Goal: Task Accomplishment & Management: Complete application form

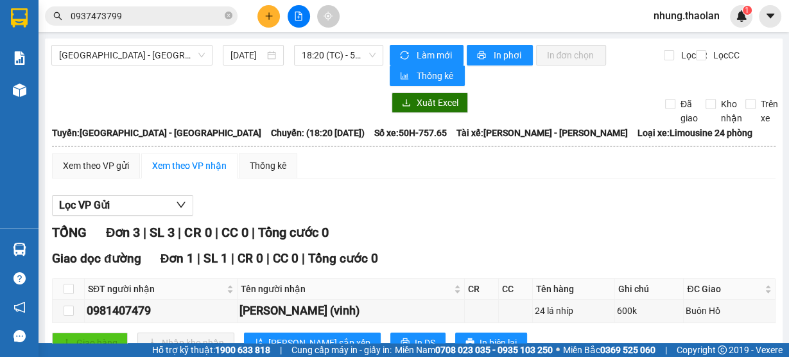
click at [268, 18] on icon "plus" at bounding box center [269, 16] width 9 height 9
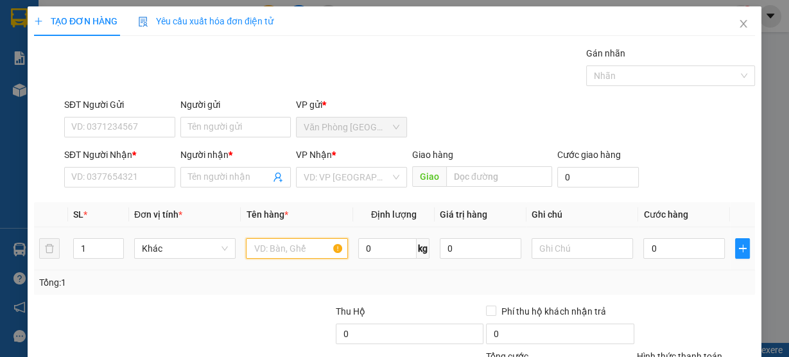
click at [317, 250] on input "text" at bounding box center [297, 248] width 102 height 21
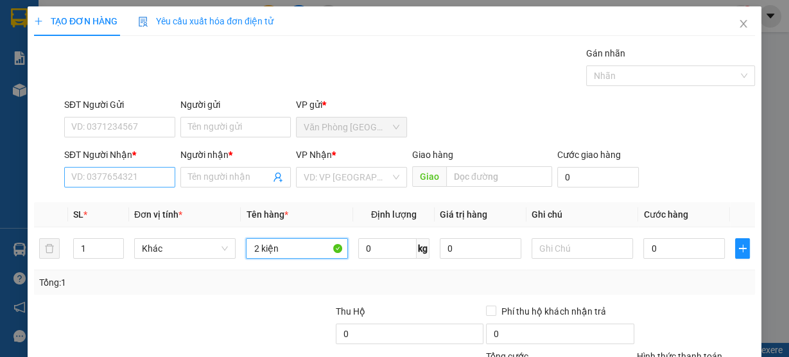
type input "2 kiện"
click at [128, 180] on input "SĐT Người Nhận *" at bounding box center [119, 177] width 111 height 21
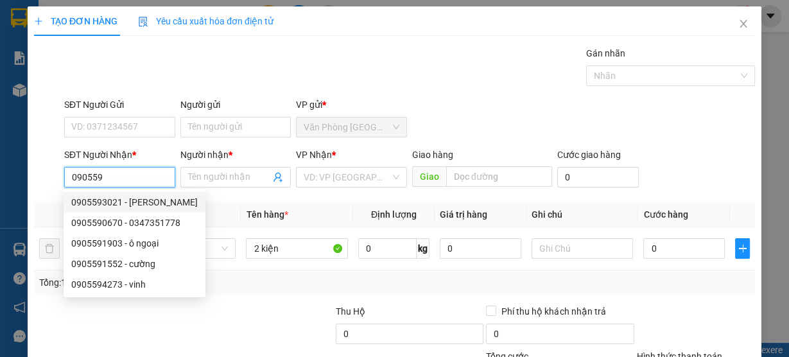
click at [150, 202] on div "0905593021 - [PERSON_NAME]" at bounding box center [134, 202] width 127 height 14
type input "0905593021"
type input "[PERSON_NAME]"
type input "Buôn Hồ"
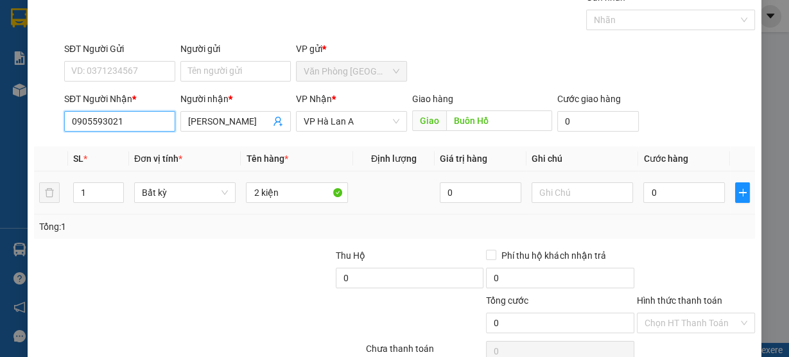
scroll to position [116, 0]
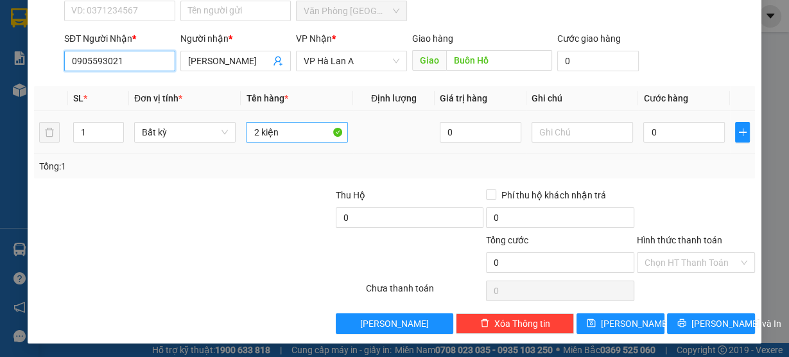
type input "0905593021"
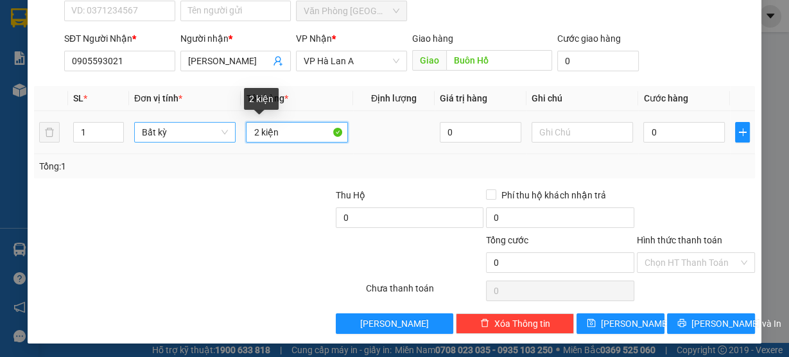
drag, startPoint x: 273, startPoint y: 136, endPoint x: 190, endPoint y: 140, distance: 82.9
click at [190, 140] on tr "1 Bất kỳ 2 kiện 0 0" at bounding box center [394, 132] width 721 height 43
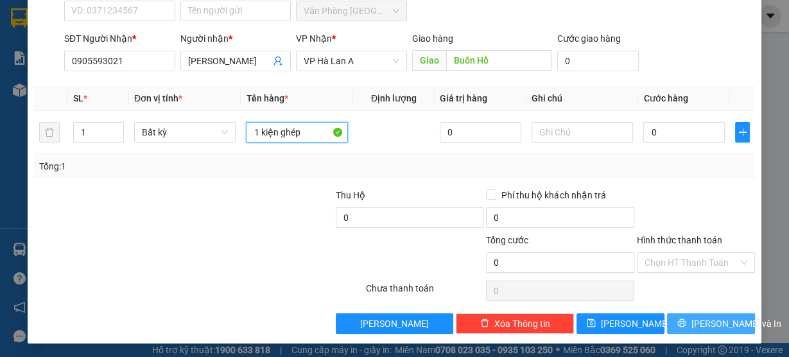
type input "1 kiện ghép"
click at [726, 322] on span "[PERSON_NAME] và In" at bounding box center [737, 324] width 90 height 14
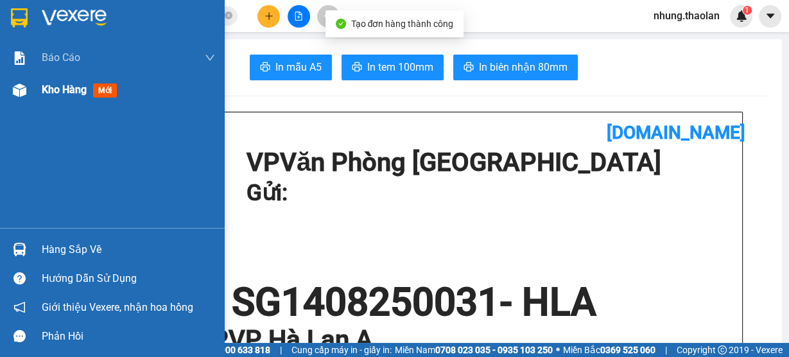
click at [64, 92] on span "Kho hàng" at bounding box center [64, 89] width 45 height 12
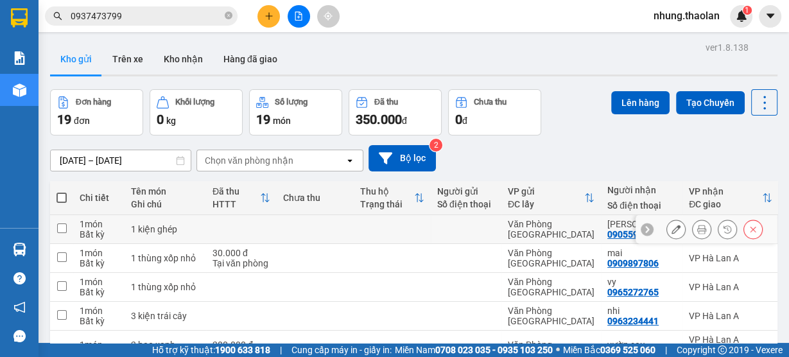
click at [675, 234] on button at bounding box center [676, 229] width 18 height 22
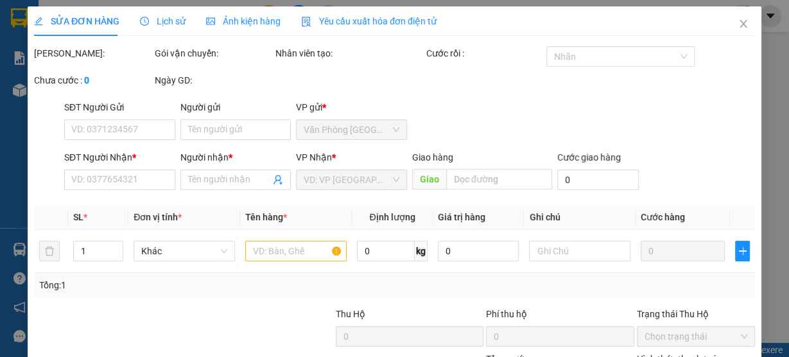
type input "0905593021"
type input "[PERSON_NAME]"
type input "Buôn Hồ"
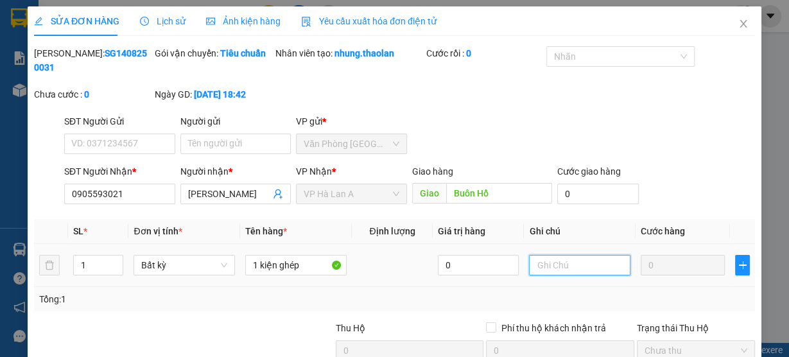
click at [548, 269] on input "text" at bounding box center [579, 265] width 101 height 21
click at [594, 270] on input "giaouowts" at bounding box center [579, 265] width 101 height 21
click at [580, 270] on input "giaouowts" at bounding box center [579, 265] width 101 height 21
drag, startPoint x: 577, startPoint y: 266, endPoint x: 448, endPoint y: 277, distance: 129.6
click at [448, 277] on tr "1 Bất kỳ 1 kiện ghép 0 giaouowts 0" at bounding box center [394, 265] width 721 height 43
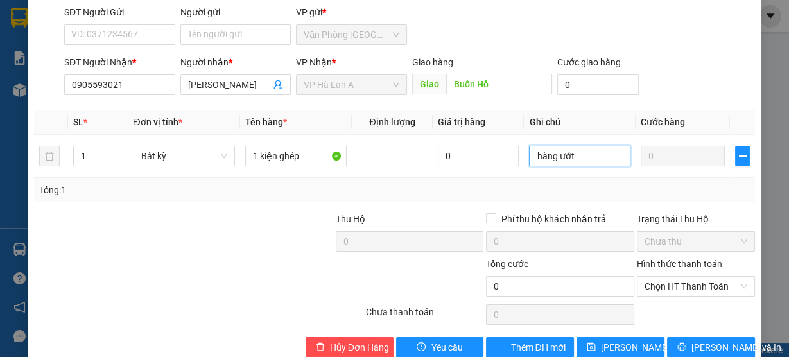
scroll to position [134, 0]
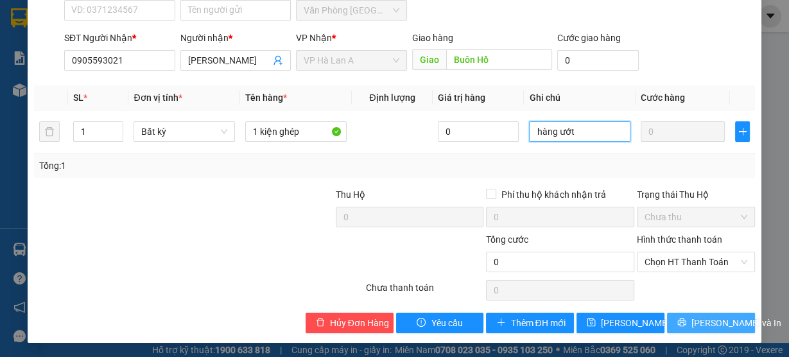
type input "hàng ướt"
click at [720, 331] on button "[PERSON_NAME] và In" at bounding box center [711, 323] width 88 height 21
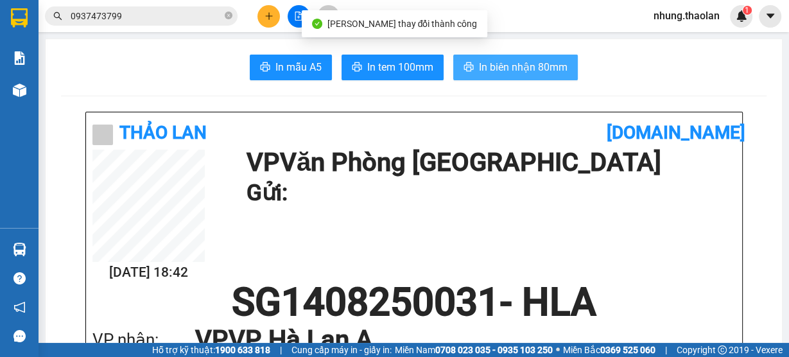
click at [534, 73] on span "In biên nhận 80mm" at bounding box center [523, 67] width 89 height 16
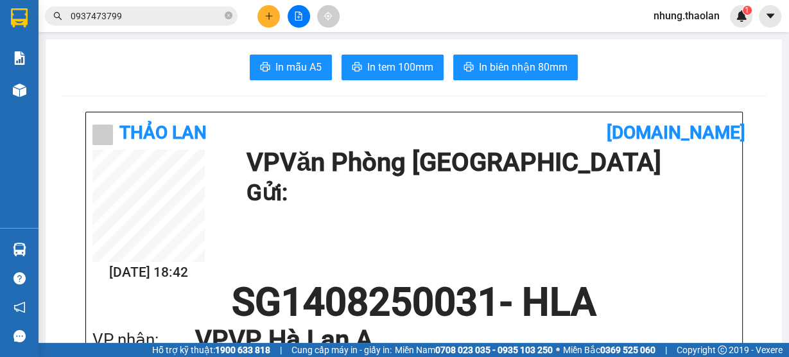
click at [226, 13] on icon "close-circle" at bounding box center [229, 16] width 8 height 8
click at [177, 15] on input "text" at bounding box center [147, 16] width 152 height 14
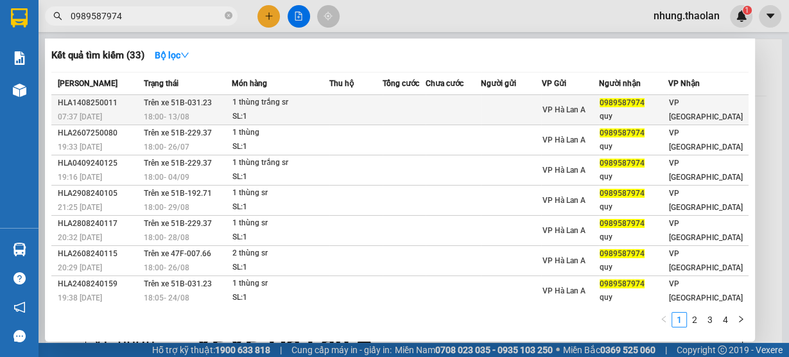
type input "0989587974"
click at [424, 110] on td at bounding box center [404, 110] width 43 height 30
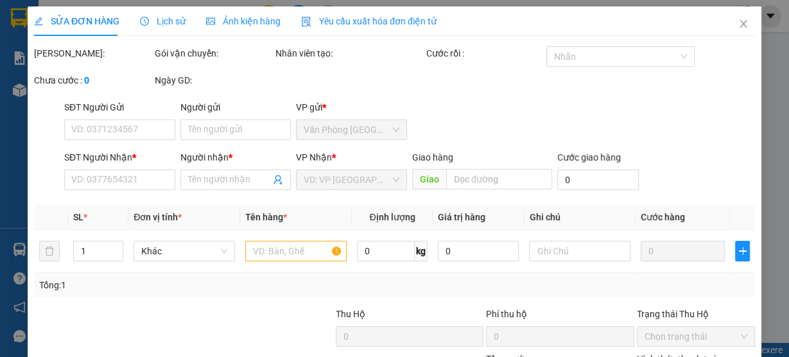
type input "0989587974"
type input "quy"
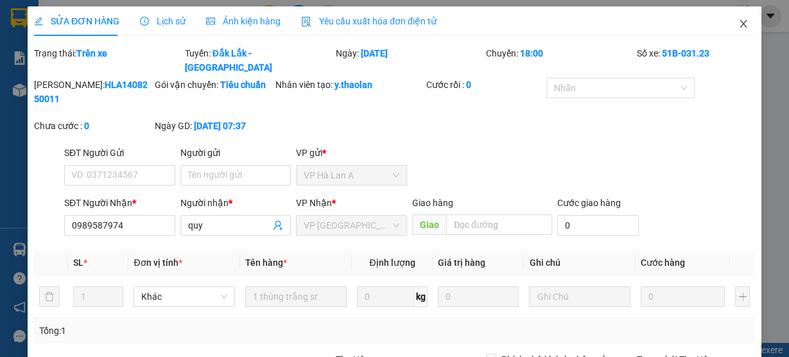
click at [739, 25] on icon "close" at bounding box center [744, 24] width 10 height 10
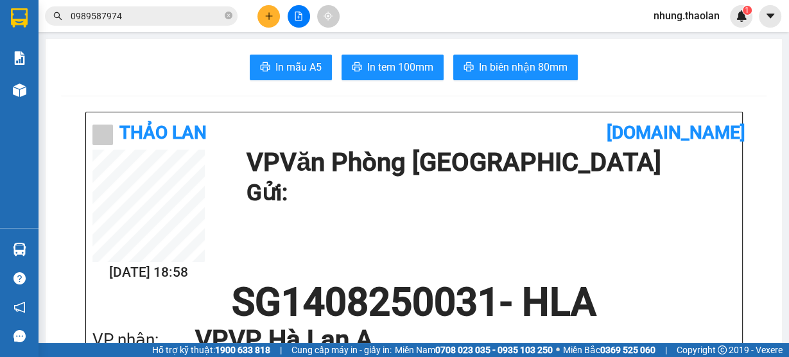
click at [269, 18] on icon "plus" at bounding box center [268, 15] width 1 height 7
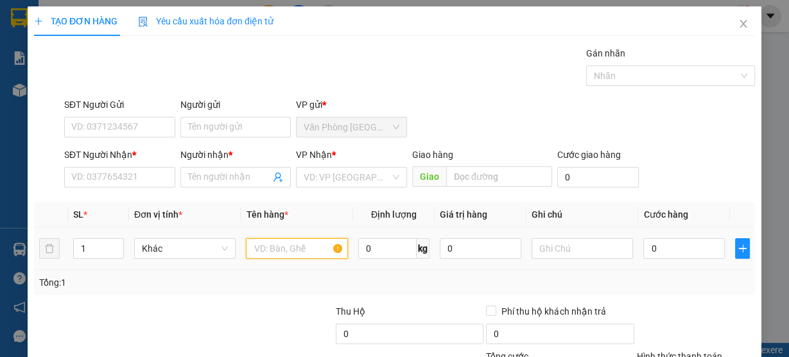
click at [276, 247] on input "text" at bounding box center [297, 248] width 102 height 21
type input "1"
click at [740, 27] on icon "close" at bounding box center [743, 24] width 7 height 8
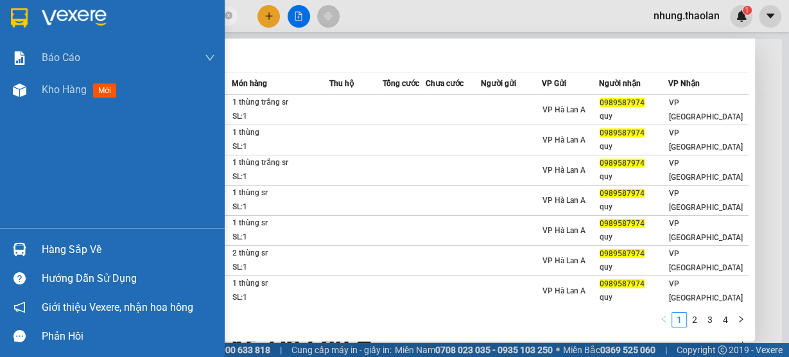
drag, startPoint x: 128, startPoint y: 18, endPoint x: 35, endPoint y: 30, distance: 93.8
click at [35, 30] on section "Kết quả tìm kiếm ( 33 ) Bộ lọc Mã ĐH Trạng thái Món hàng Thu hộ Tổng cước Chưa …" at bounding box center [394, 178] width 789 height 357
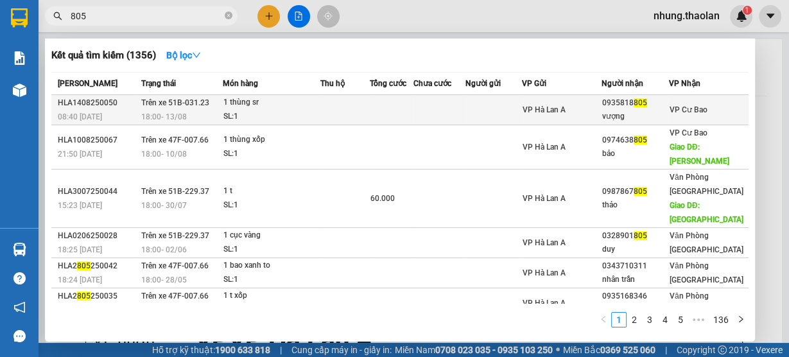
type input "805"
click at [403, 109] on td at bounding box center [392, 110] width 44 height 30
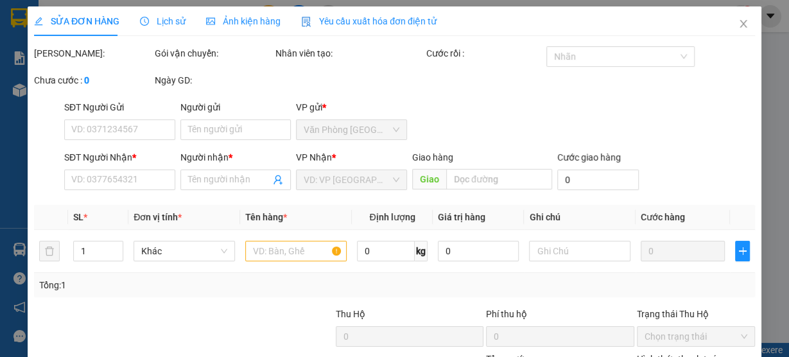
type input "0935818805"
type input "vượng"
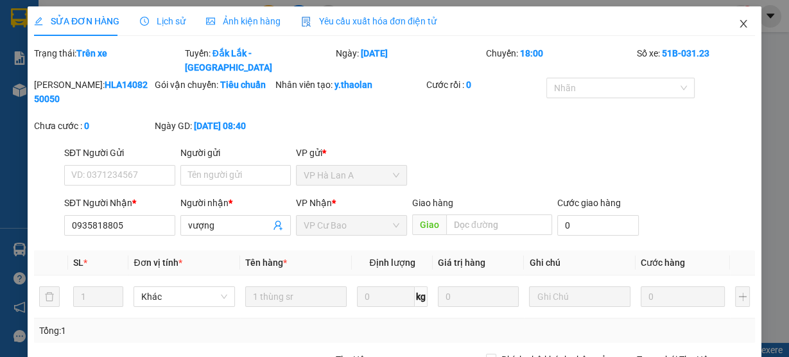
drag, startPoint x: 747, startPoint y: 30, endPoint x: 723, endPoint y: 28, distance: 23.8
click at [747, 30] on span "Close" at bounding box center [744, 24] width 36 height 36
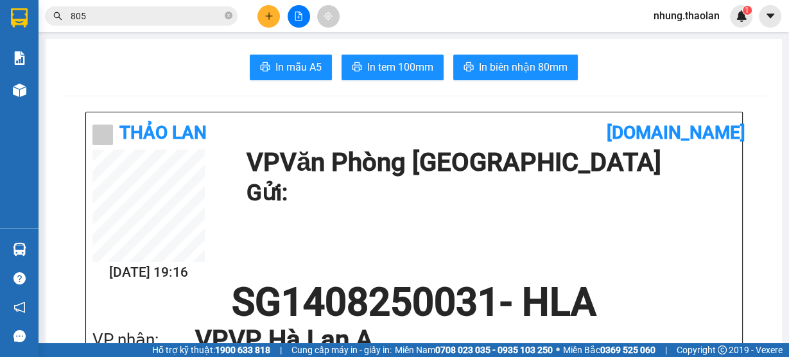
click at [277, 19] on button at bounding box center [269, 16] width 22 height 22
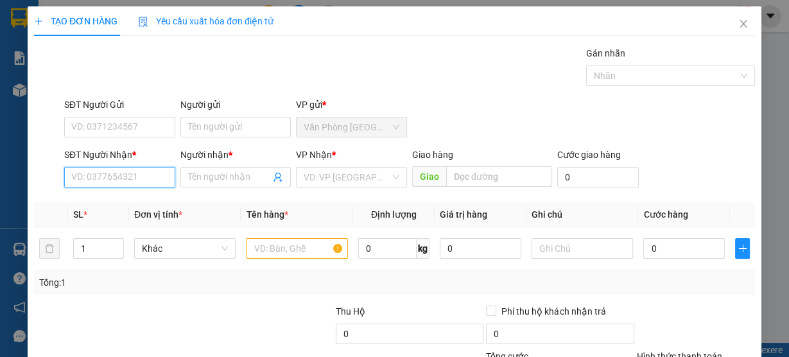
click at [107, 174] on input "SĐT Người Nhận *" at bounding box center [119, 177] width 111 height 21
click at [148, 199] on div "0987628245 - tâm đức" at bounding box center [118, 202] width 94 height 14
type input "0987628245"
type input "tâm đức"
type input "0987628245"
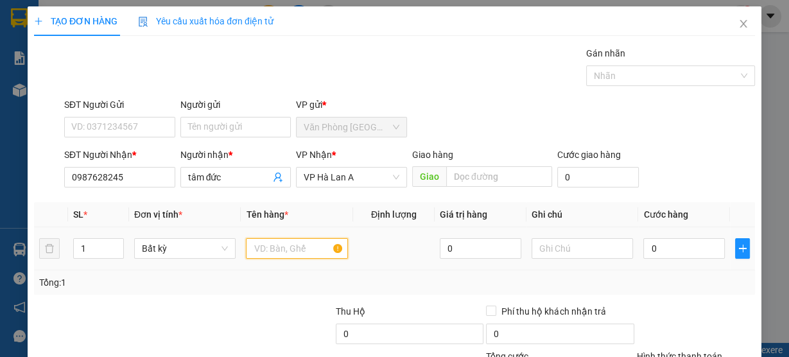
click at [314, 254] on input "text" at bounding box center [297, 248] width 102 height 21
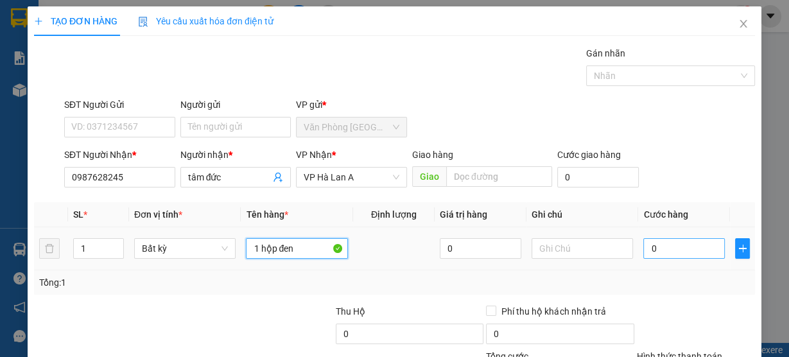
type input "1 hộp đen"
click at [661, 249] on input "0" at bounding box center [684, 248] width 82 height 21
type input "3"
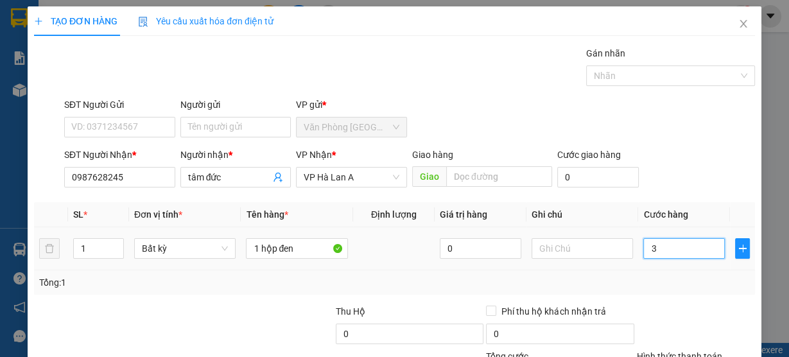
type input "30"
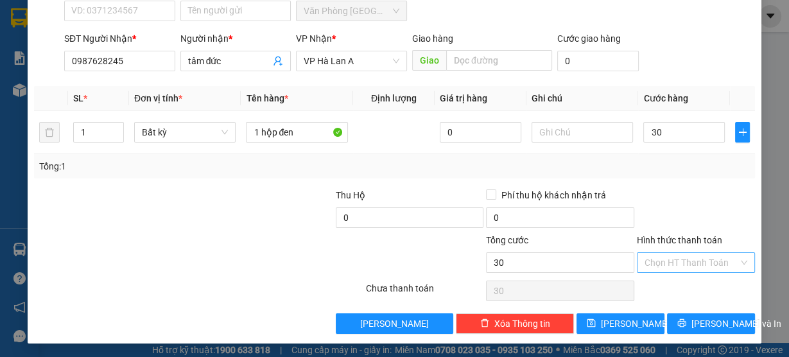
type input "30.000"
click at [669, 262] on input "Hình thức thanh toán" at bounding box center [692, 262] width 94 height 19
click at [664, 291] on div "Tại văn phòng" at bounding box center [688, 286] width 101 height 14
type input "0"
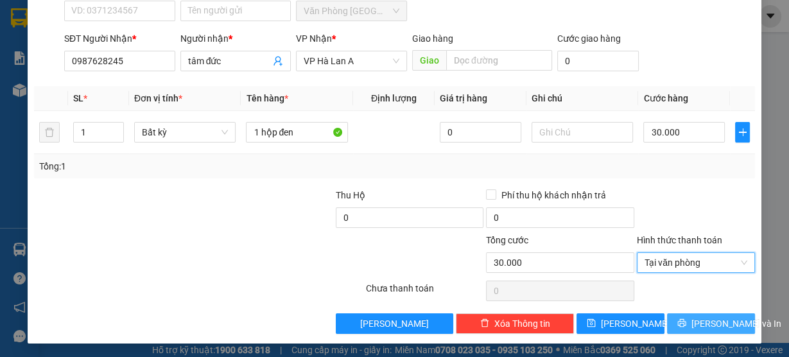
click at [711, 319] on span "[PERSON_NAME] và In" at bounding box center [737, 324] width 90 height 14
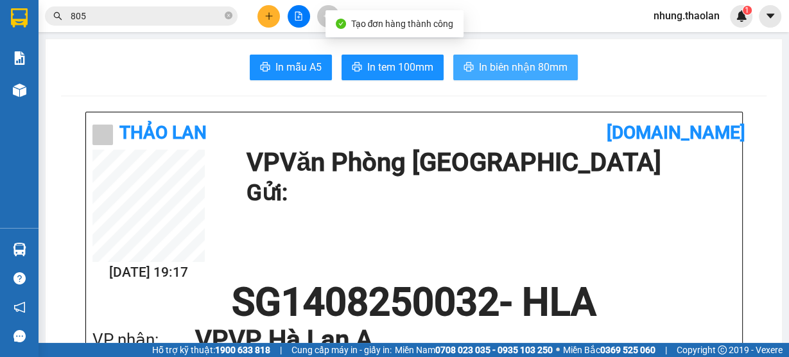
click at [511, 74] on span "In biên nhận 80mm" at bounding box center [523, 67] width 89 height 16
